Goal: Obtain resource: Download file/media

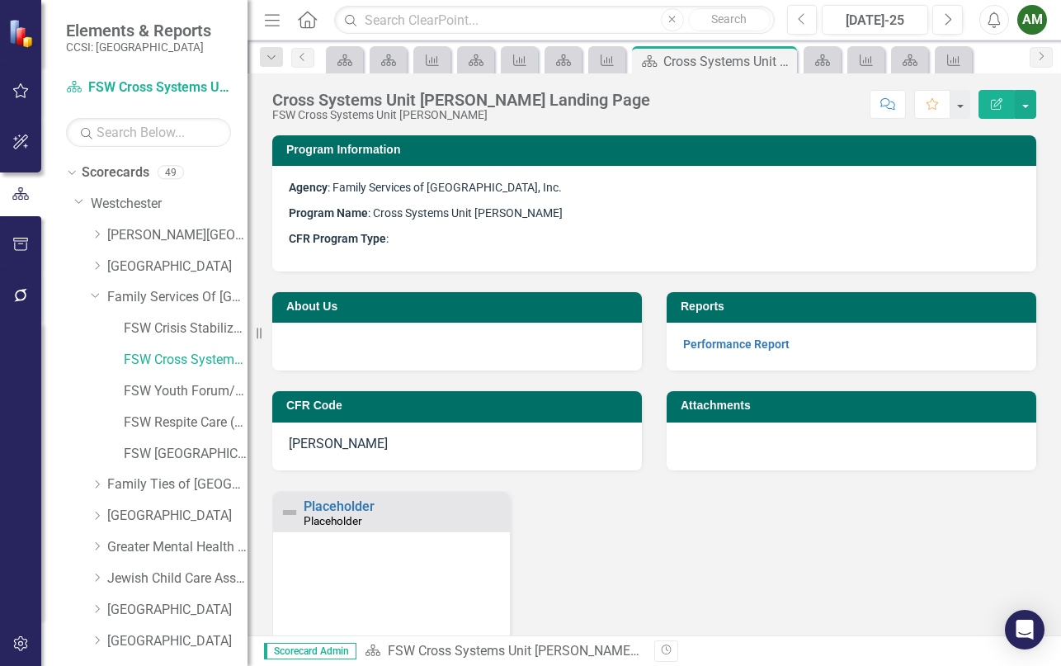
click at [717, 529] on div "Placeholder Placeholder Loading... Chart Bar chart with 20 bars. Placeholder (C…" at bounding box center [654, 667] width 788 height 352
click at [800, 474] on div "Placeholder Placeholder Loading... Chart Bar chart with 20 bars. Placeholder (C…" at bounding box center [654, 676] width 788 height 413
click at [684, 347] on link "Performance Report" at bounding box center [736, 343] width 106 height 13
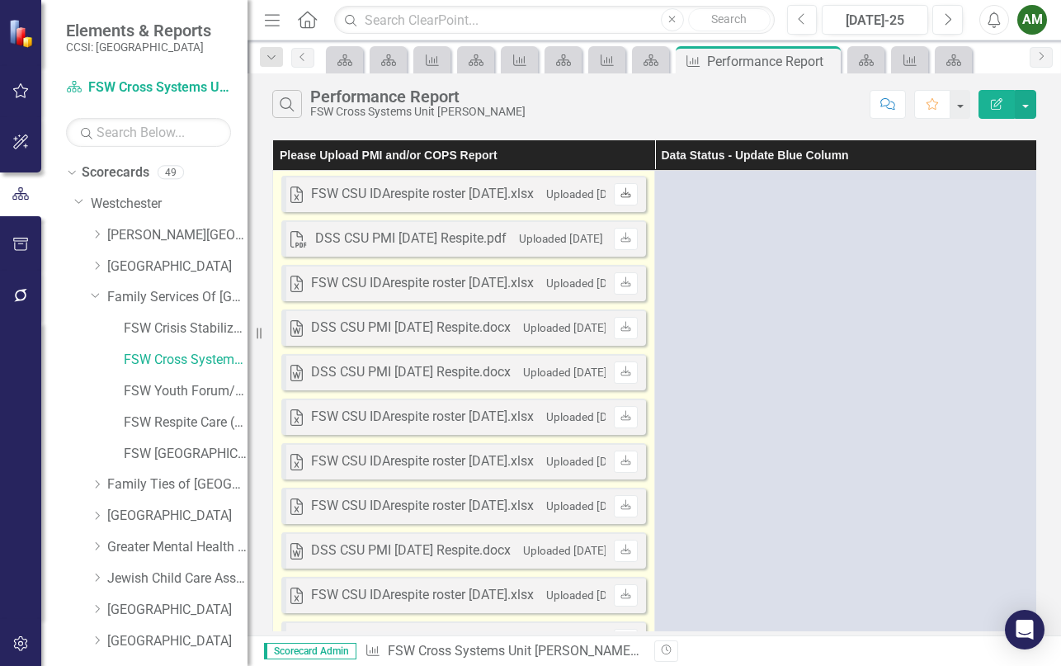
click at [622, 195] on icon "Download" at bounding box center [625, 194] width 12 height 10
click at [620, 240] on icon "Download" at bounding box center [625, 238] width 12 height 10
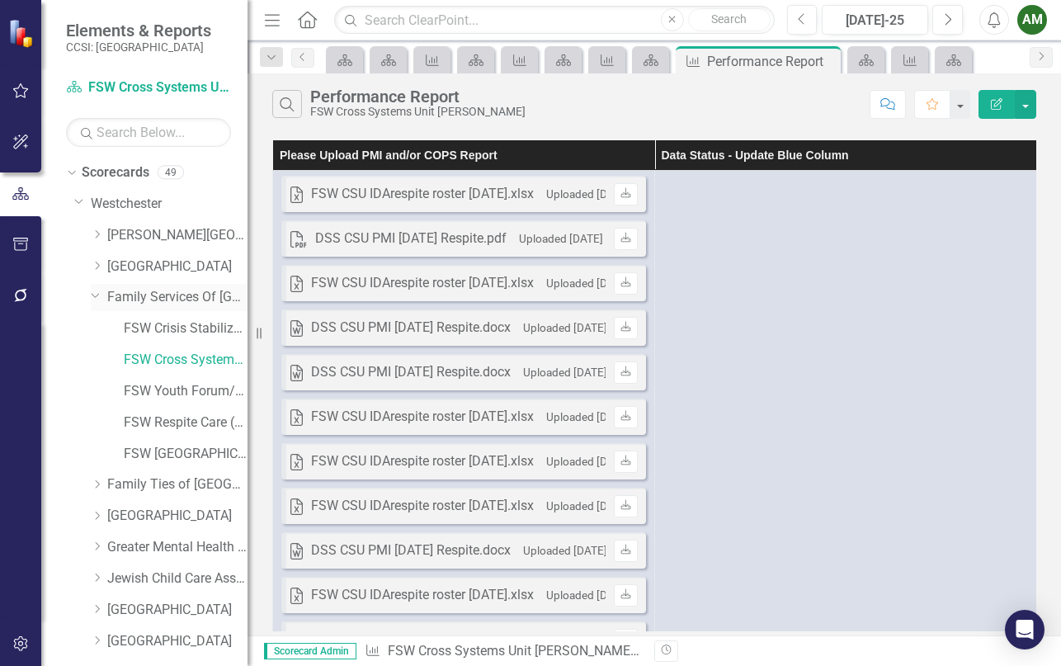
click at [101, 300] on div "Dropdown" at bounding box center [94, 295] width 14 height 12
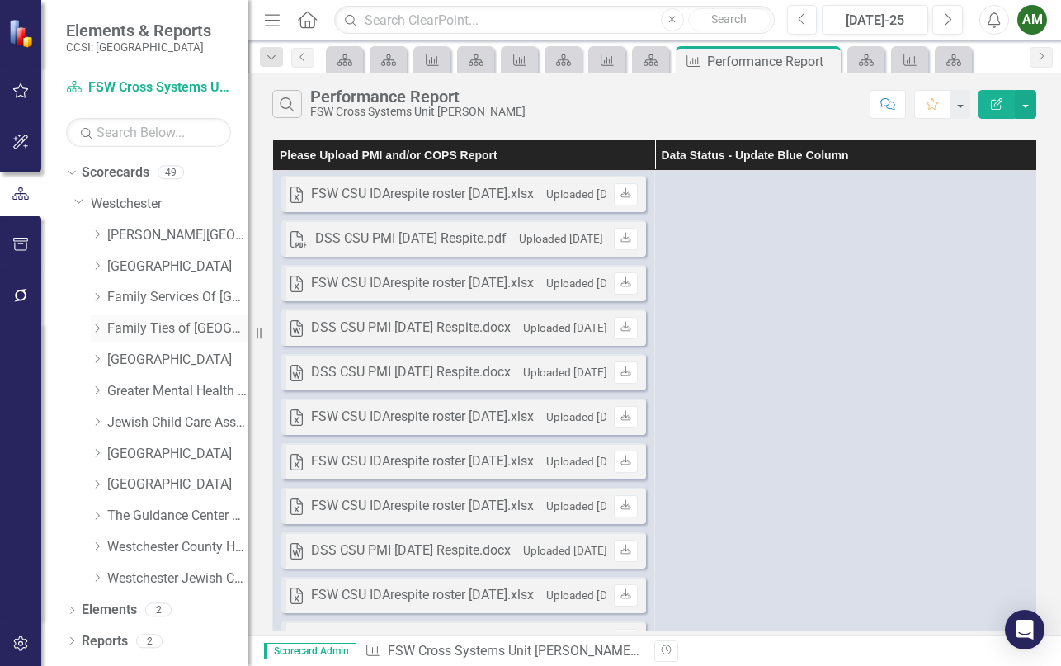
click at [104, 327] on div "Dropdown" at bounding box center [99, 329] width 16 height 14
click at [165, 398] on link "FT Cross Systems Unit [PERSON_NAME]" at bounding box center [186, 391] width 124 height 19
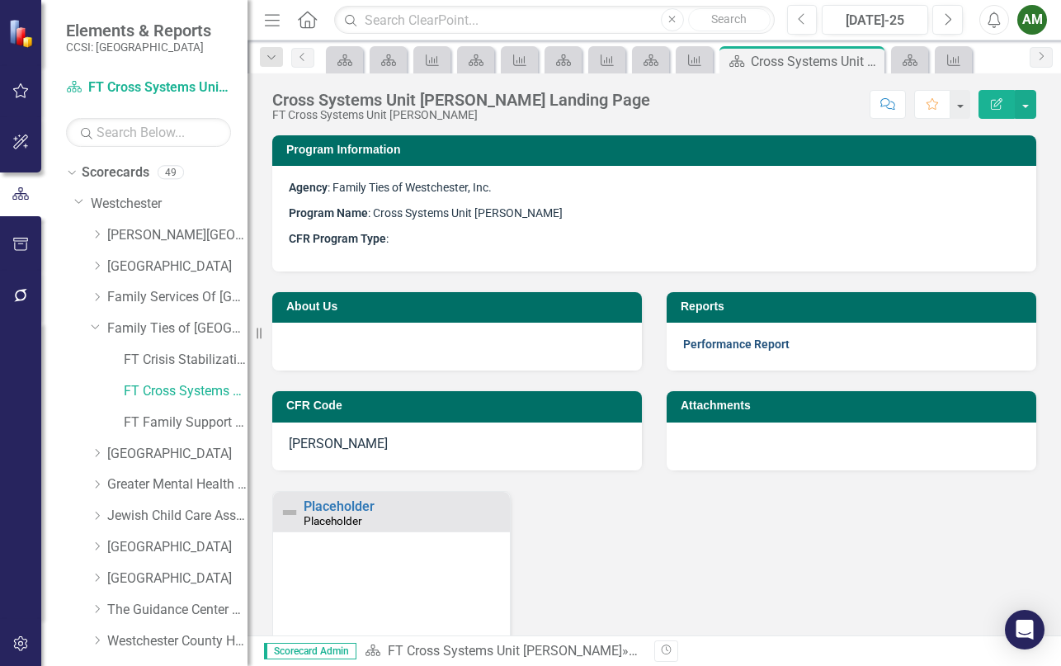
click at [700, 342] on link "Performance Report" at bounding box center [736, 343] width 106 height 13
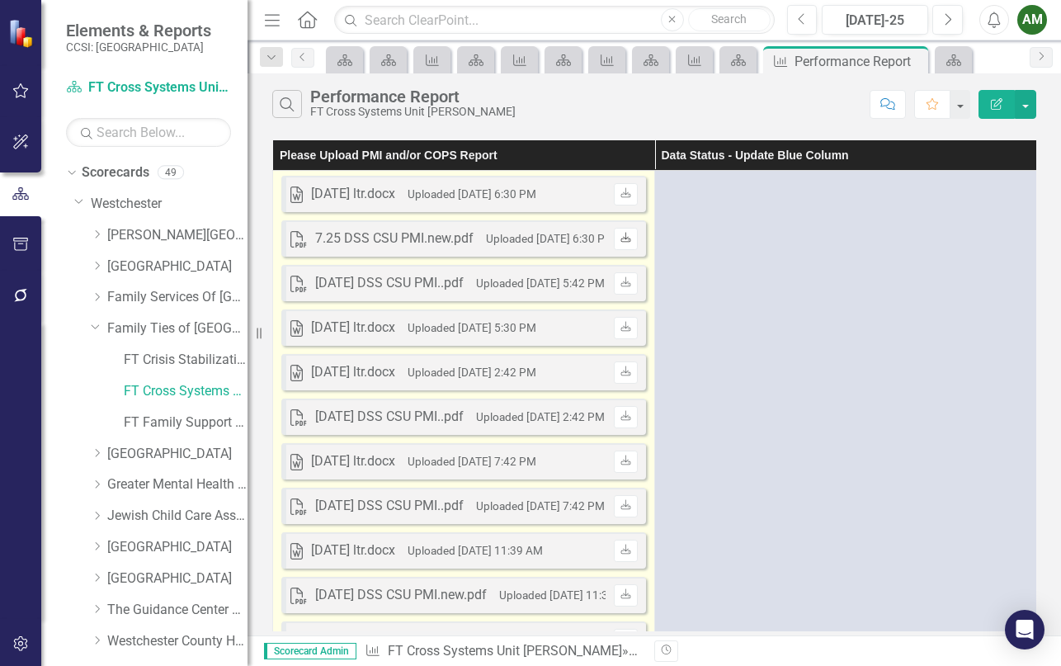
click at [628, 237] on icon at bounding box center [625, 237] width 10 height 10
click at [625, 192] on icon at bounding box center [625, 192] width 10 height 10
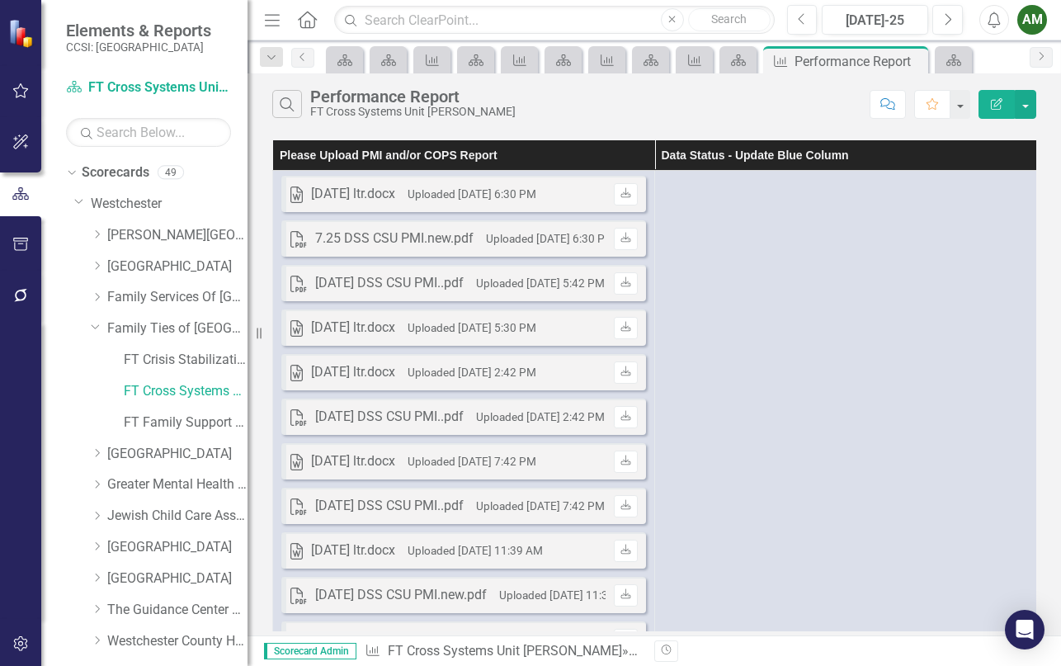
click at [1052, 29] on div "Menu Home Search Close Search Previous [DATE]-25 Next Alerts AM User Edit Profi…" at bounding box center [653, 20] width 813 height 40
click at [1033, 15] on div "AM" at bounding box center [1032, 20] width 30 height 30
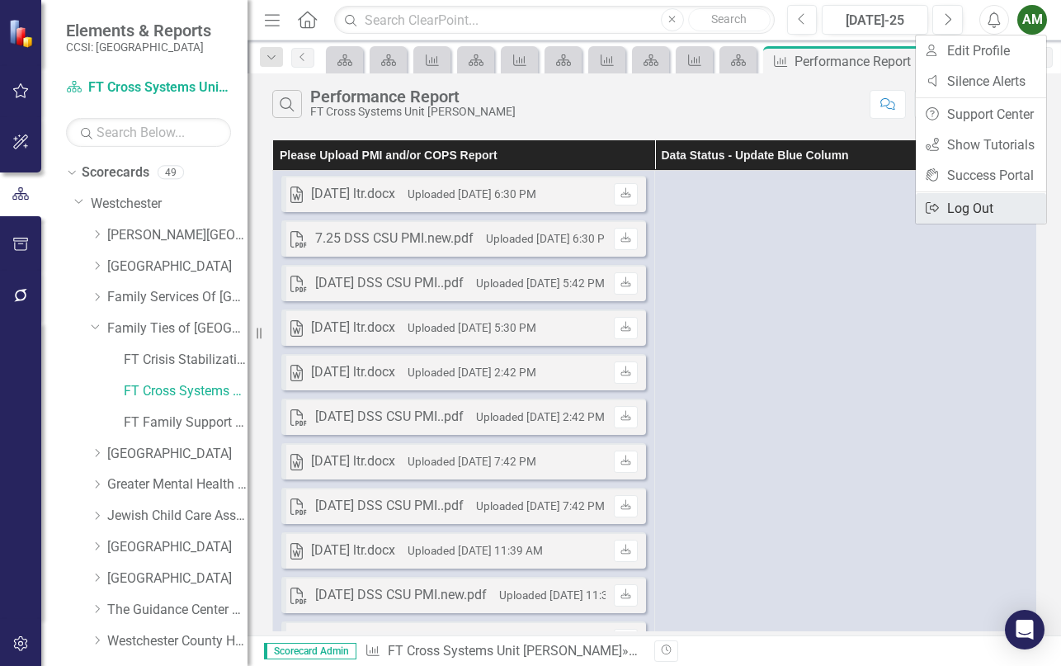
click at [960, 201] on link "Logout Log Out" at bounding box center [980, 208] width 130 height 31
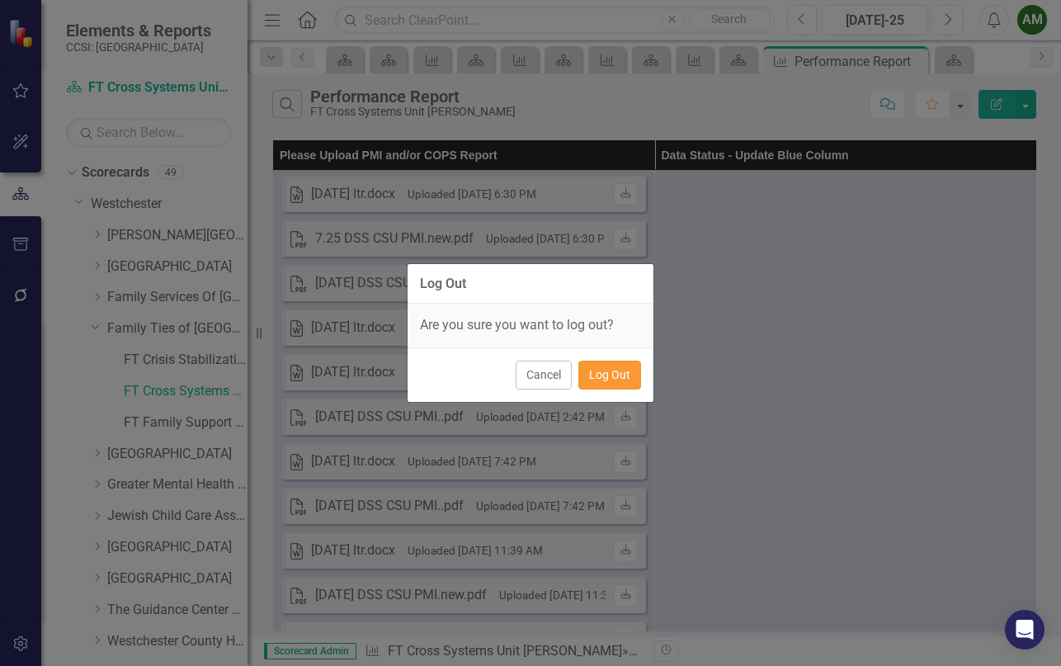
click at [619, 374] on button "Log Out" at bounding box center [609, 374] width 63 height 29
